Goal: Task Accomplishment & Management: Use online tool/utility

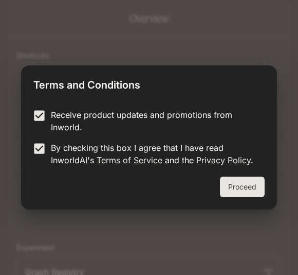
click at [237, 188] on button "Proceed" at bounding box center [242, 186] width 45 height 21
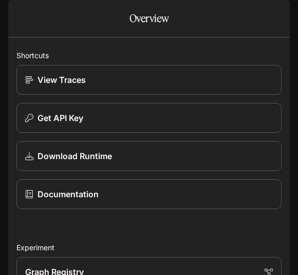
click at [22, 15] on icon "open drawer" at bounding box center [17, 14] width 10 height 10
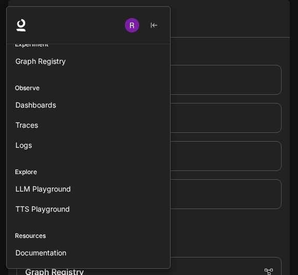
scroll to position [56, 0]
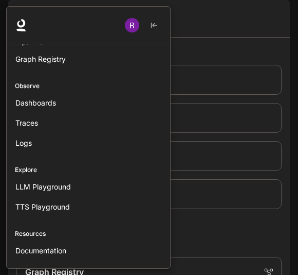
click at [139, 150] on link "Logs" at bounding box center [88, 143] width 155 height 18
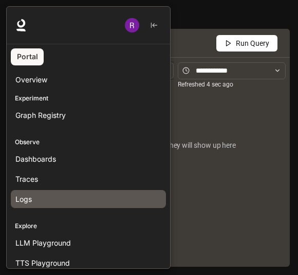
click at [97, 79] on div "Overview" at bounding box center [88, 79] width 146 height 11
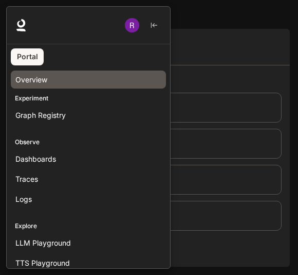
click at [135, 99] on p "Experiment" at bounding box center [89, 98] width 164 height 9
click at [137, 107] on link "Graph Registry" at bounding box center [88, 115] width 155 height 18
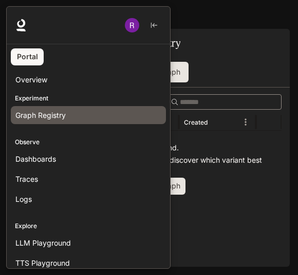
click at [127, 97] on p "Experiment" at bounding box center [89, 98] width 164 height 9
click at [28, 98] on p "Experiment" at bounding box center [89, 98] width 164 height 9
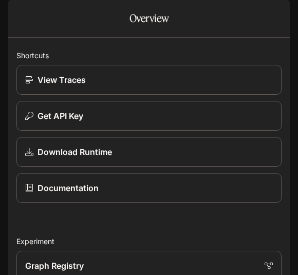
scroll to position [112, 0]
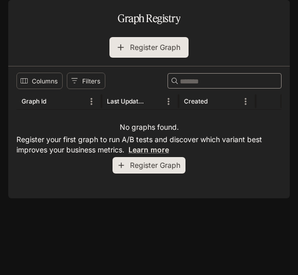
click at [145, 174] on button "Register Graph" at bounding box center [149, 165] width 73 height 17
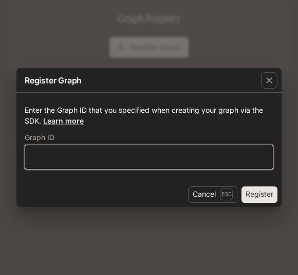
click at [155, 161] on input "text" at bounding box center [149, 156] width 248 height 10
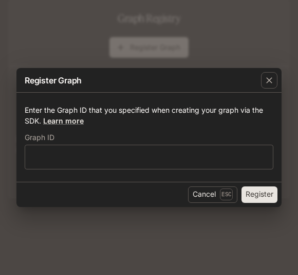
click at [255, 190] on button "Register" at bounding box center [260, 194] width 36 height 16
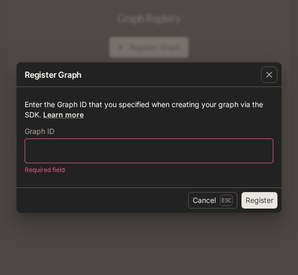
click at [271, 82] on div "button" at bounding box center [269, 74] width 16 height 16
